Goal: Information Seeking & Learning: Learn about a topic

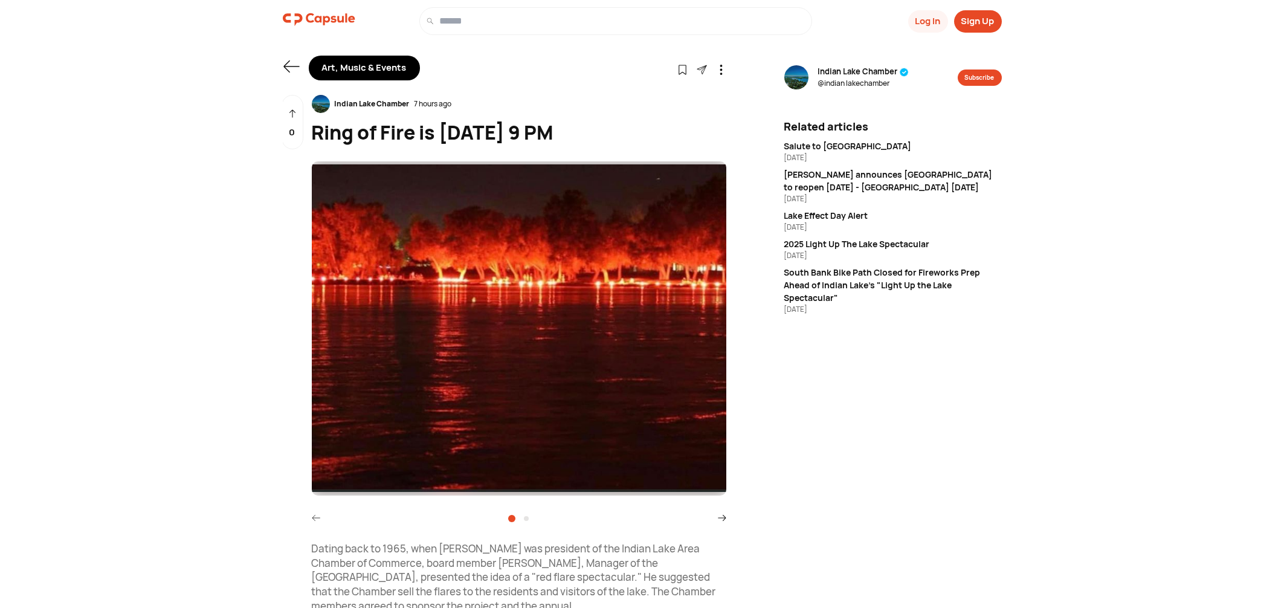
click at [912, 482] on div "Indian Lake Chamber @ [GEOGRAPHIC_DATA] Subscribe Related articles Salute to [G…" at bounding box center [893, 574] width 218 height 1033
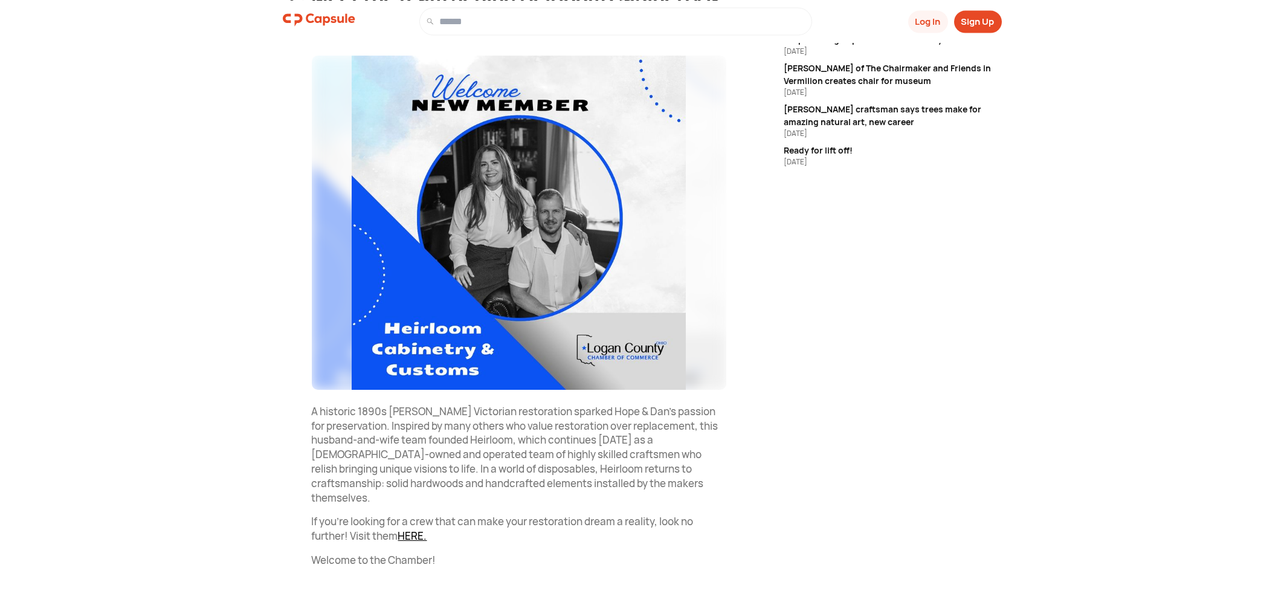
scroll to position [164, 0]
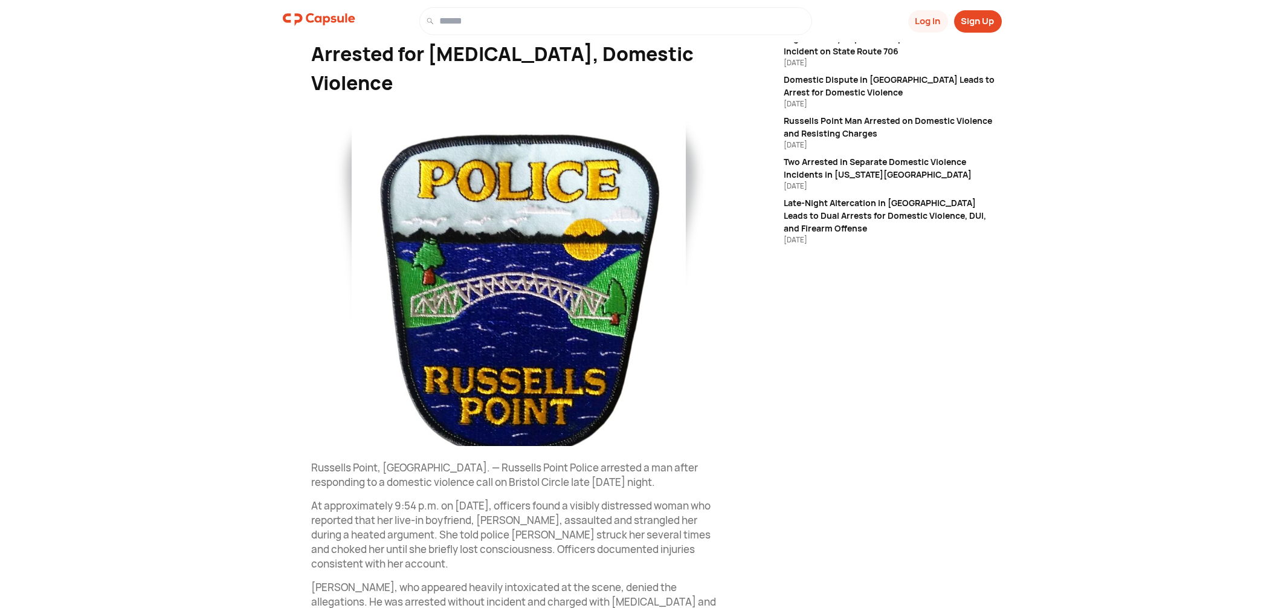
scroll to position [178, 0]
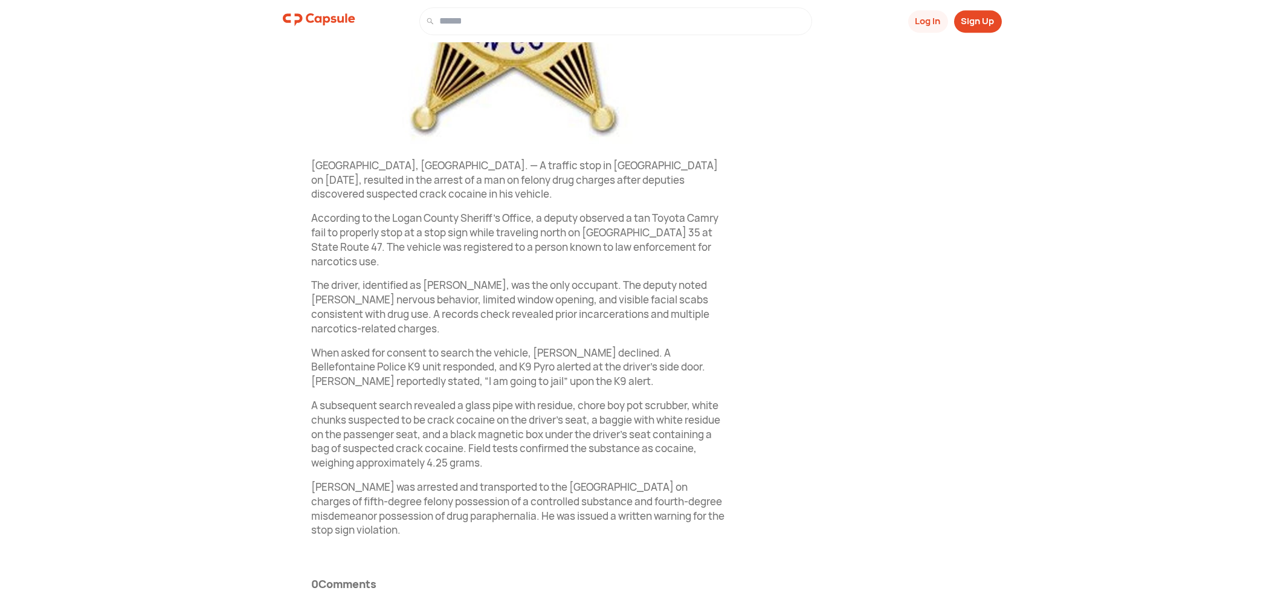
scroll to position [394, 0]
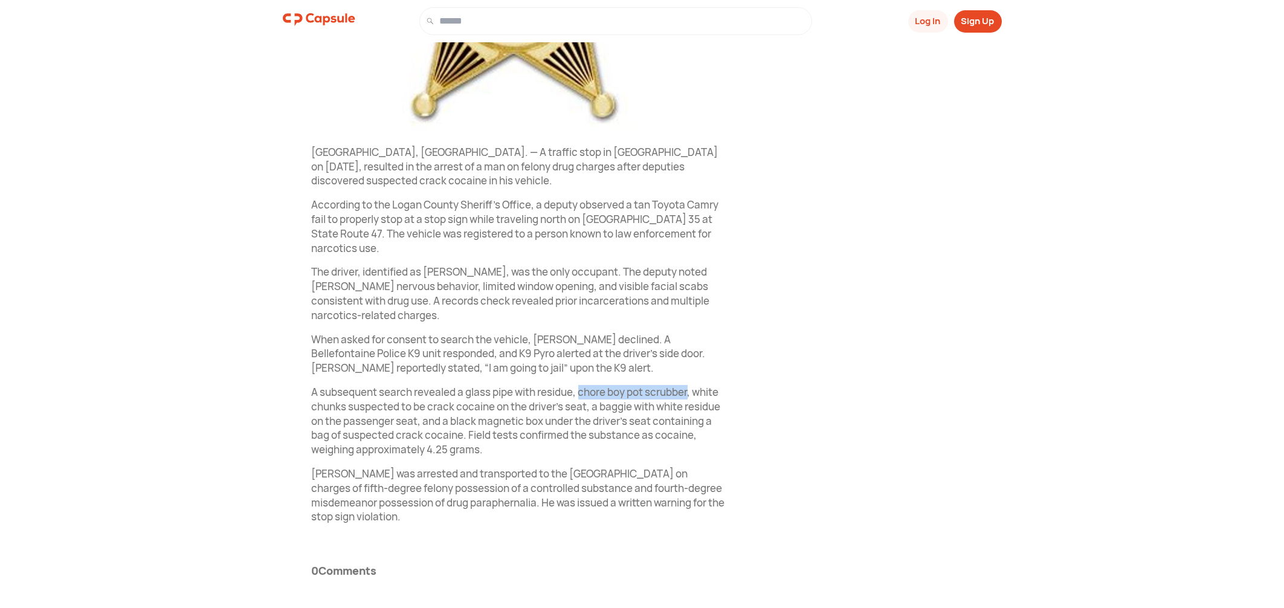
drag, startPoint x: 580, startPoint y: 393, endPoint x: 692, endPoint y: 393, distance: 112.4
click at [692, 392] on p "A subsequent search revealed a glass pipe with residue, chore boy pot scrubber,…" at bounding box center [519, 421] width 414 height 72
copy p "chore boy pot scrubber"
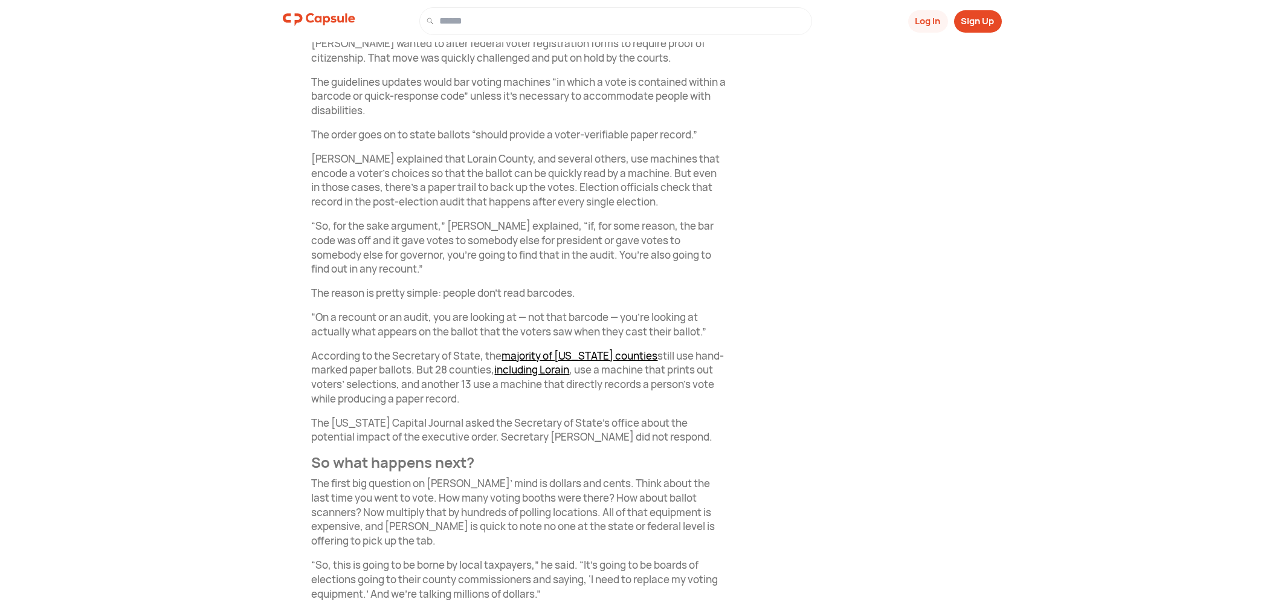
scroll to position [885, 0]
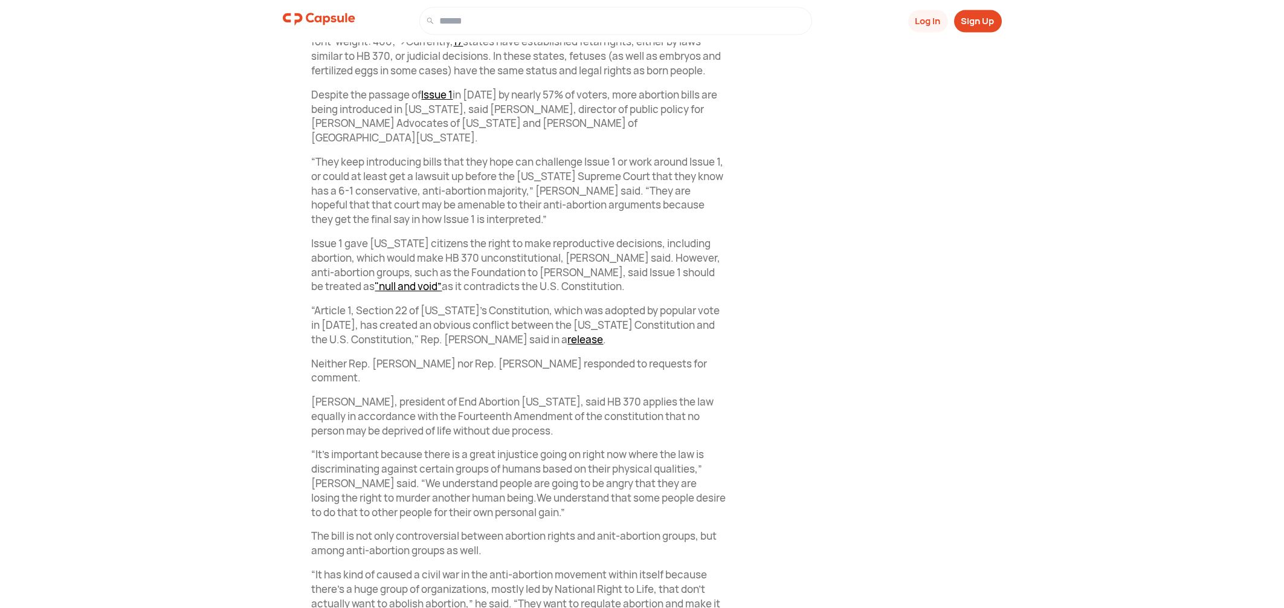
scroll to position [734, 0]
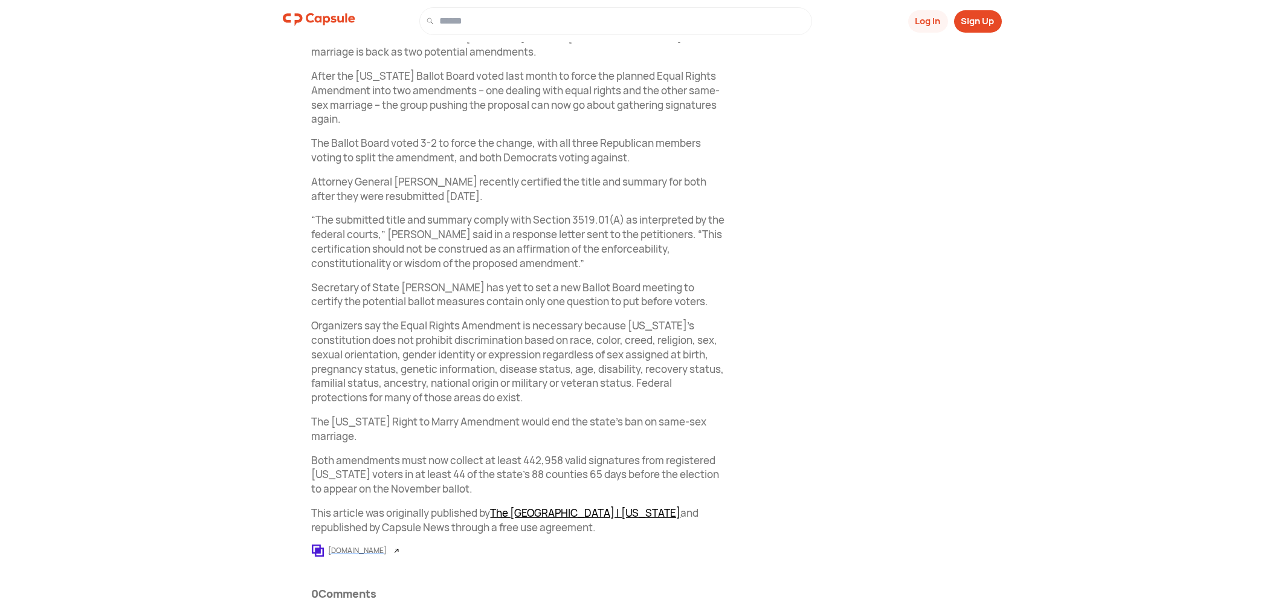
scroll to position [555, 0]
